Goal: Task Accomplishment & Management: Complete application form

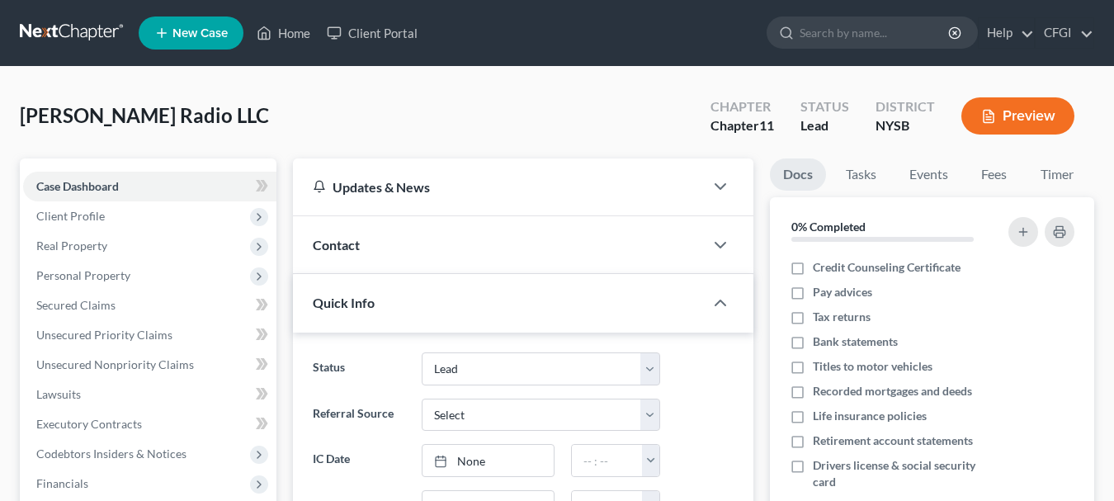
select select "10"
click at [1037, 112] on button "Preview" at bounding box center [1017, 115] width 113 height 37
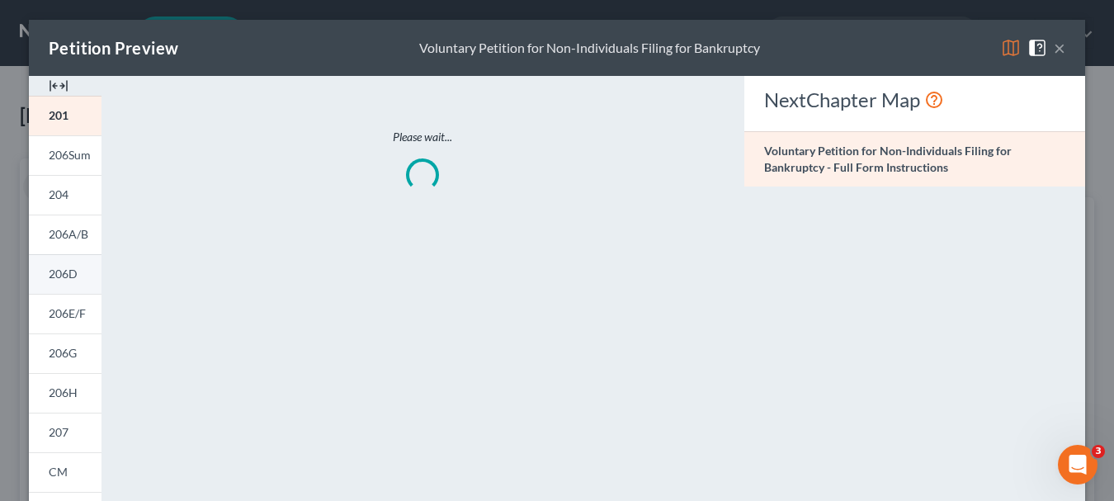
click at [72, 280] on span "206D" at bounding box center [63, 274] width 29 height 14
click at [72, 280] on span "206D" at bounding box center [63, 274] width 28 height 14
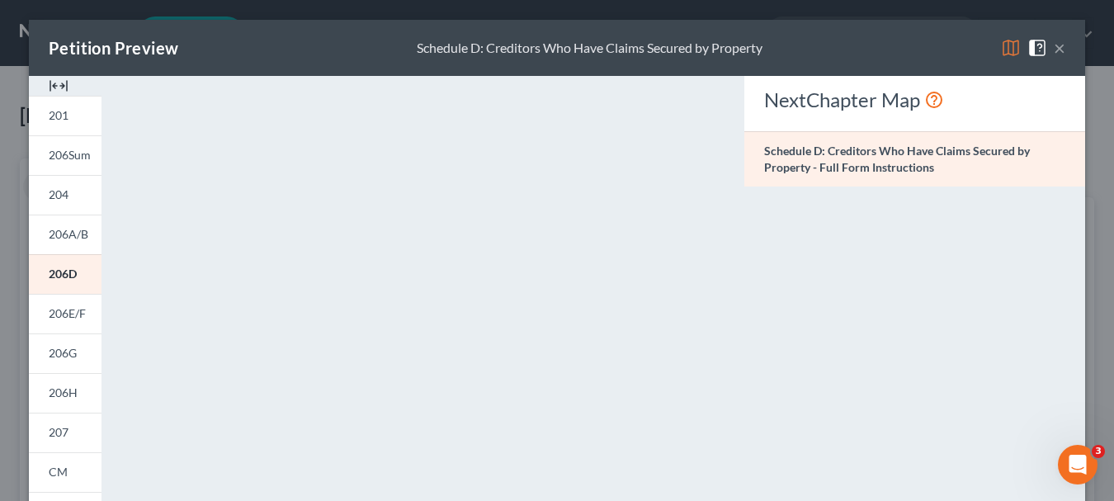
click at [1063, 42] on button "×" at bounding box center [1060, 48] width 12 height 20
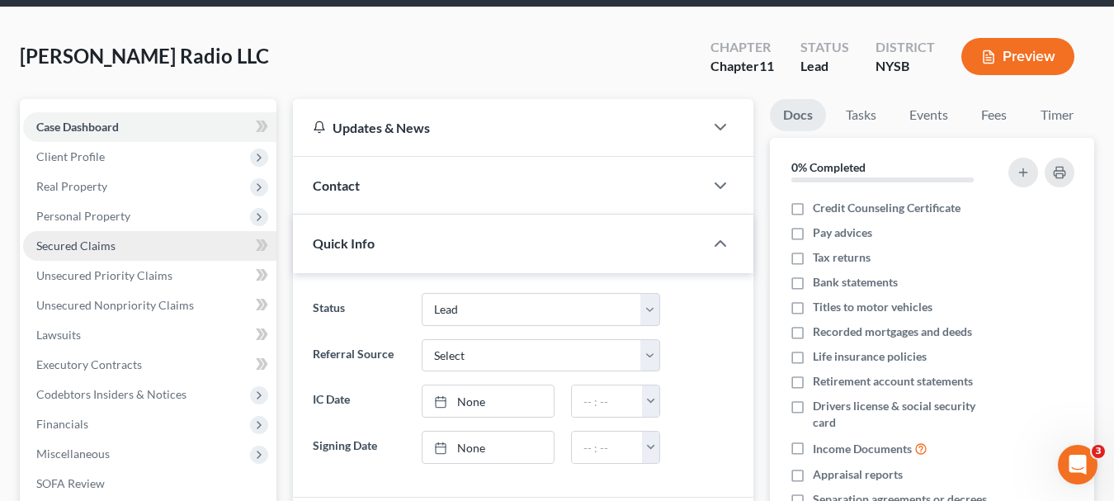
click at [92, 243] on span "Secured Claims" at bounding box center [75, 246] width 79 height 14
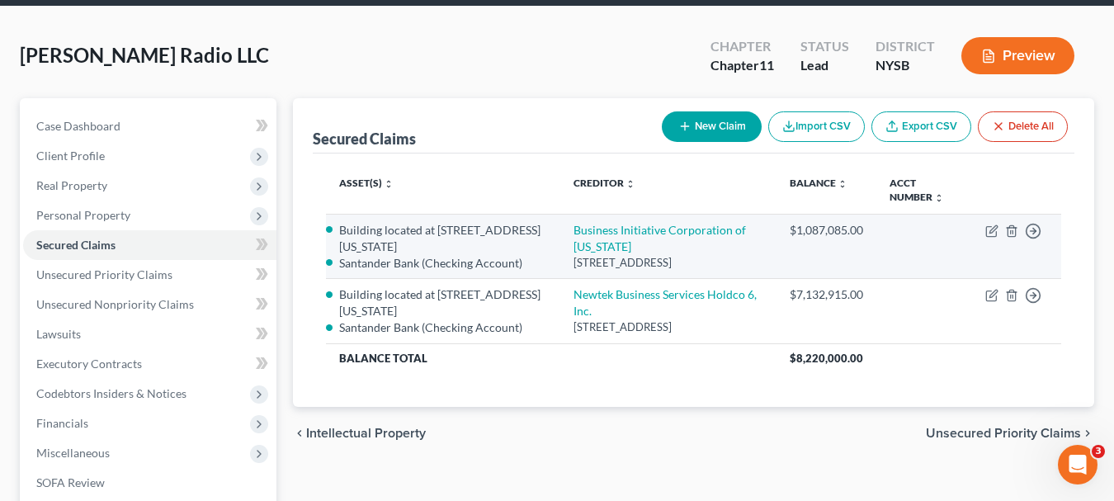
scroll to position [72, 0]
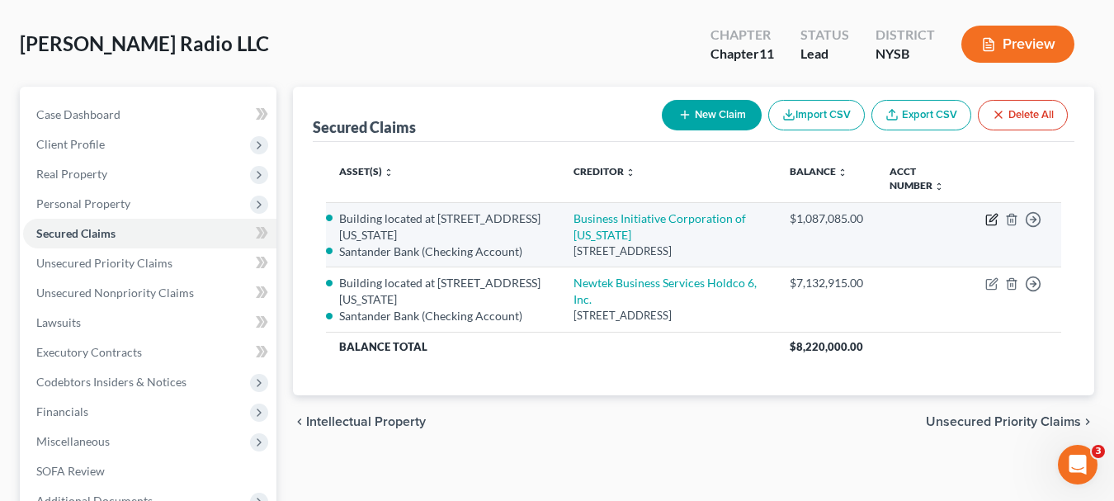
click at [992, 215] on icon "button" at bounding box center [991, 219] width 13 height 13
select select "35"
select select "0"
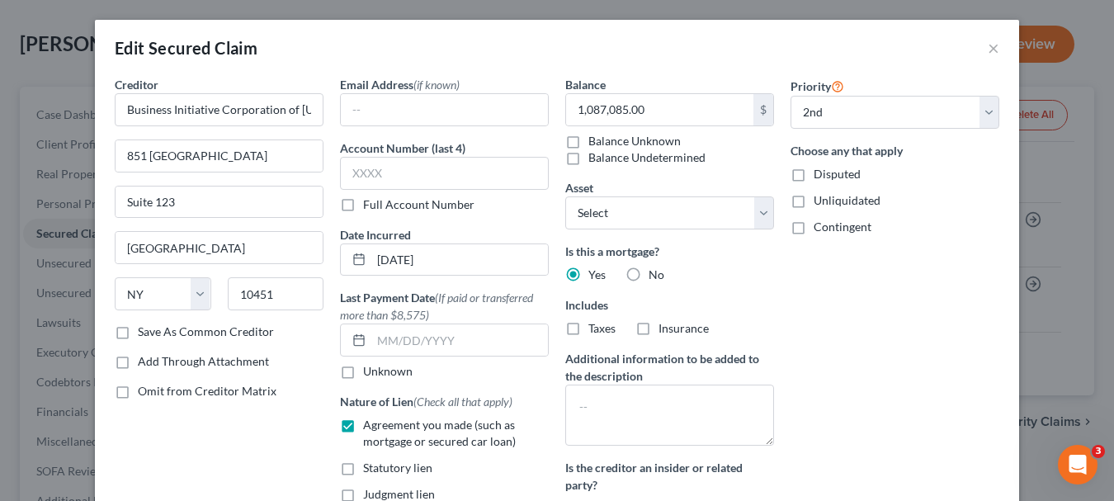
scroll to position [15, 0]
select select "2770586"
select select "1"
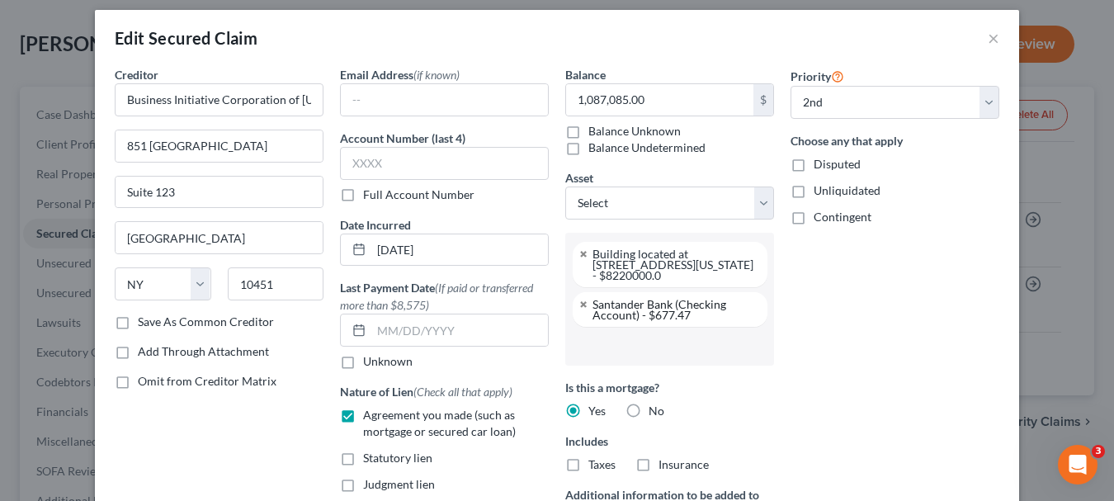
scroll to position [0, 0]
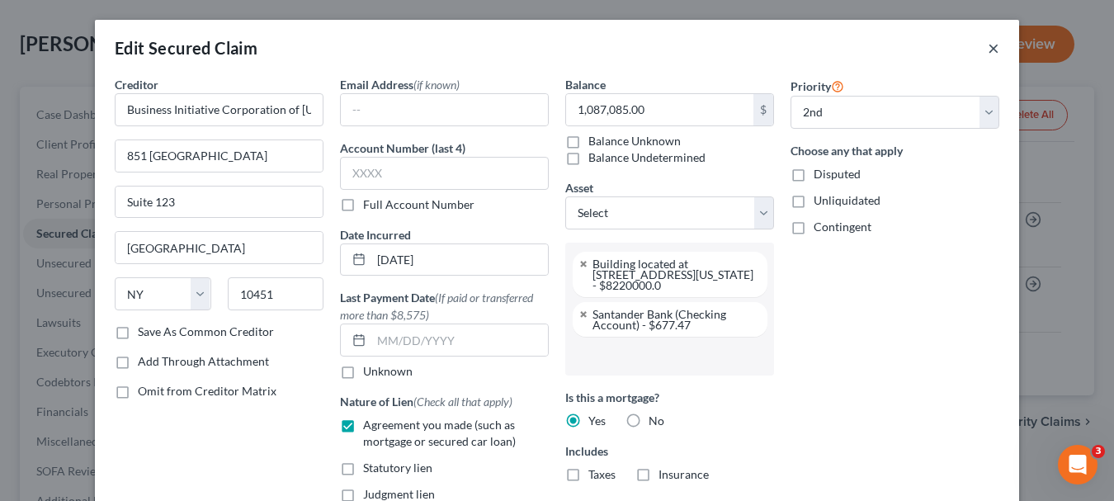
click at [990, 45] on button "×" at bounding box center [994, 48] width 12 height 20
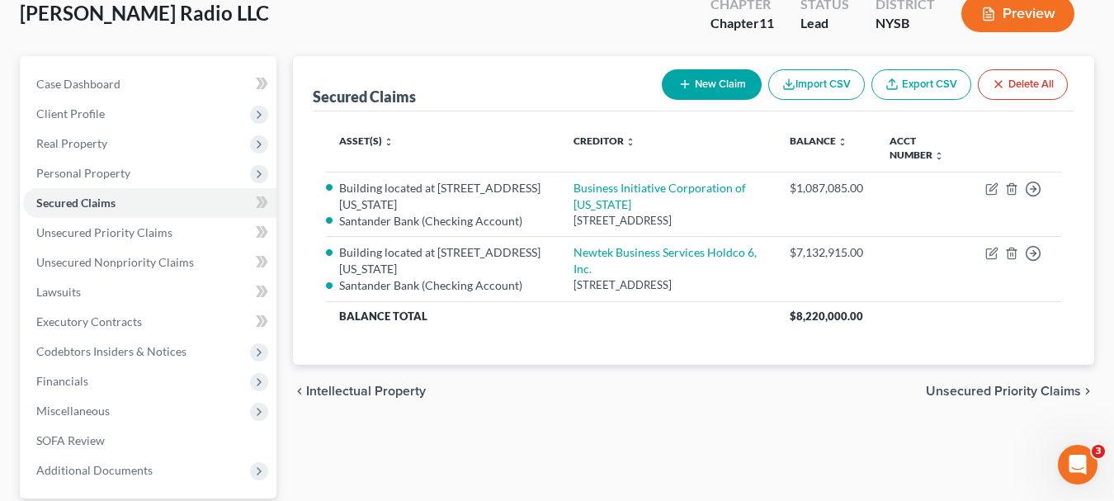
scroll to position [109, 0]
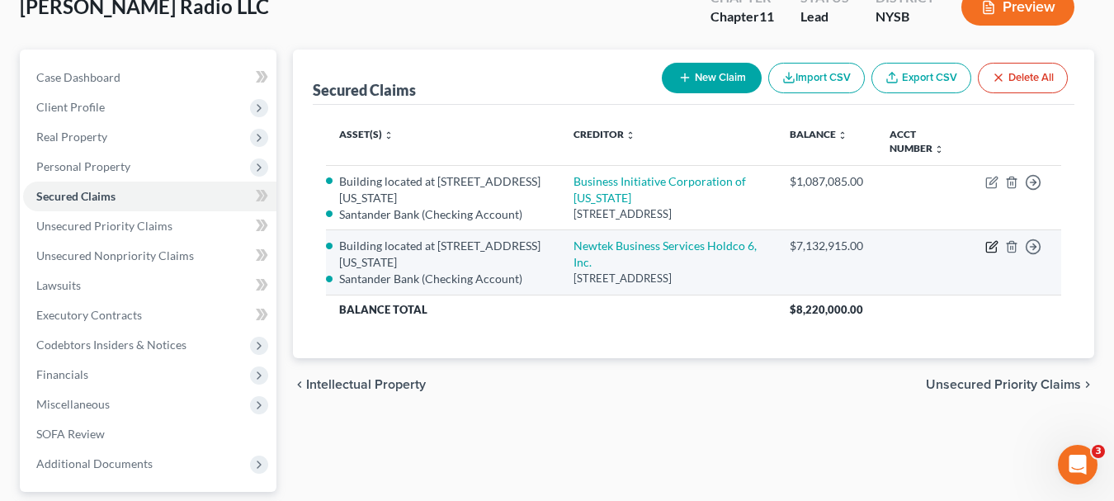
click at [986, 253] on icon "button" at bounding box center [991, 248] width 10 height 10
select select "35"
select select "1"
select select "2770586"
select select "0"
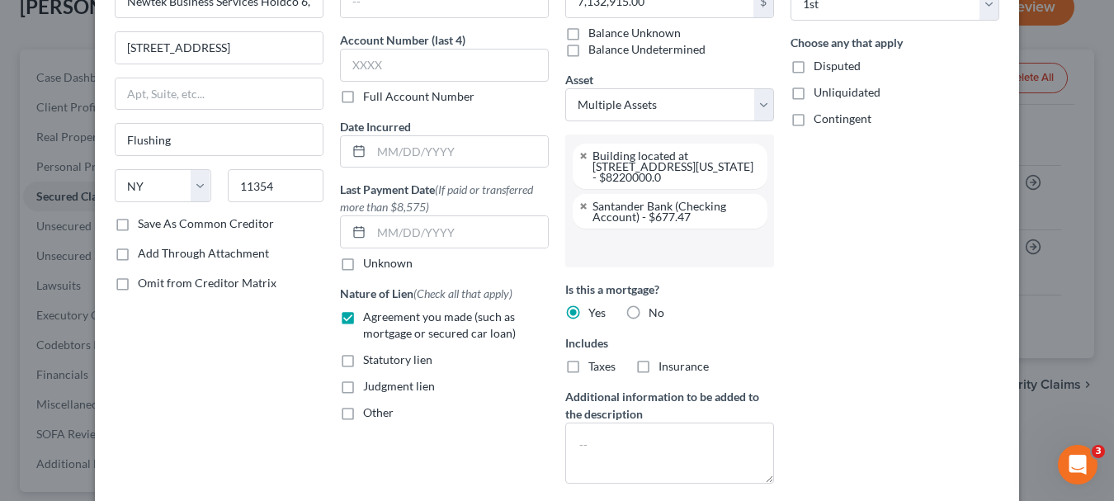
scroll to position [0, 0]
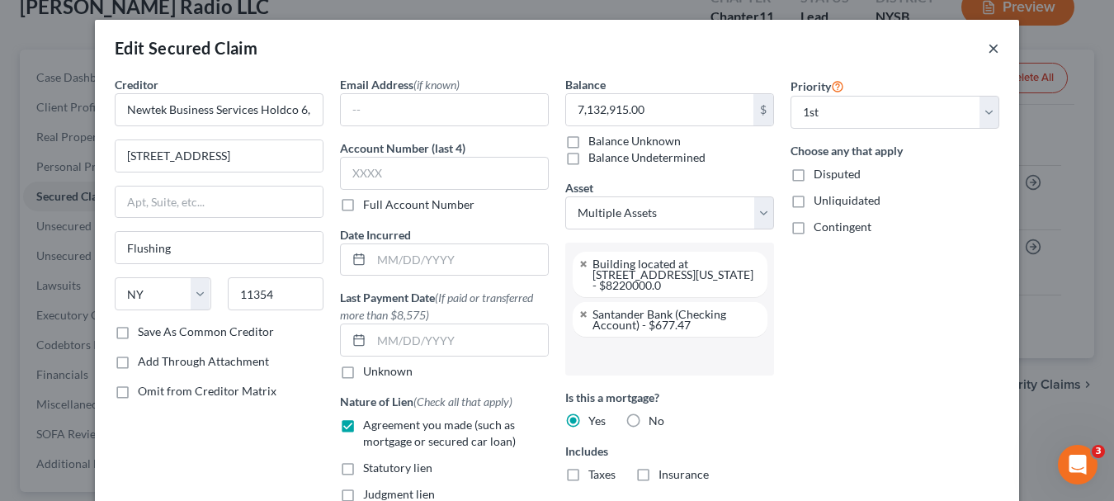
click at [992, 49] on button "×" at bounding box center [994, 48] width 12 height 20
